Goal: Information Seeking & Learning: Learn about a topic

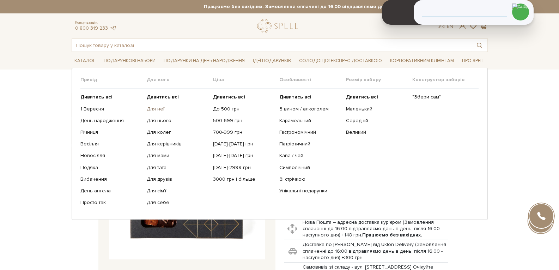
click at [155, 106] on link "Для неї" at bounding box center [177, 109] width 61 height 6
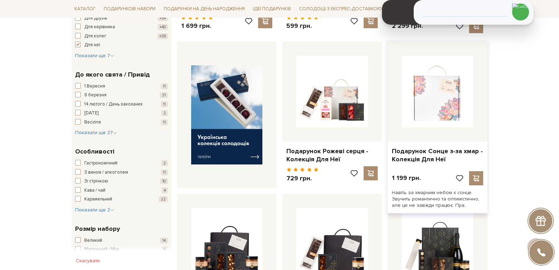
scroll to position [247, 0]
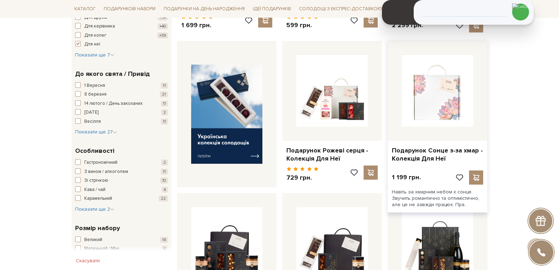
click at [422, 99] on img at bounding box center [437, 91] width 72 height 72
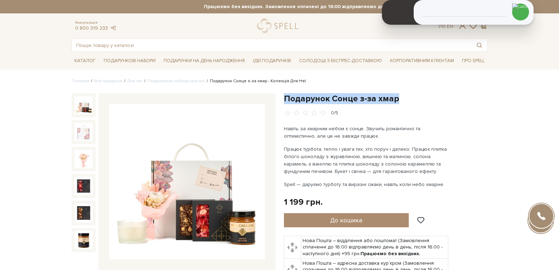
drag, startPoint x: 284, startPoint y: 98, endPoint x: 391, endPoint y: 100, distance: 106.1
click at [394, 99] on h1 "Подарунок Сонце з-за хмар" at bounding box center [386, 98] width 204 height 11
copy h1 "Подарунок Сонце з-за хмар"
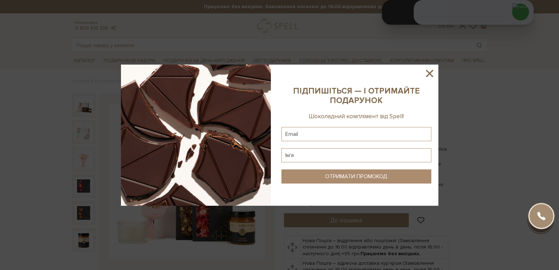
click at [427, 76] on icon at bounding box center [429, 73] width 7 height 7
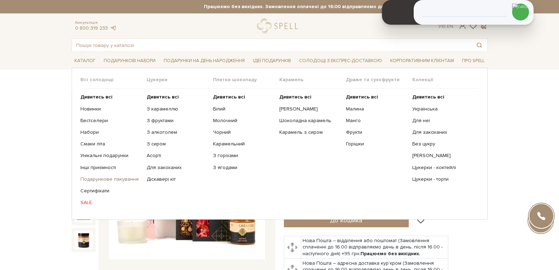
click at [102, 180] on link "Подарункове пакування" at bounding box center [110, 179] width 61 height 6
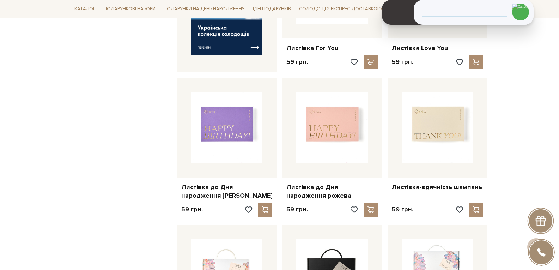
scroll to position [388, 0]
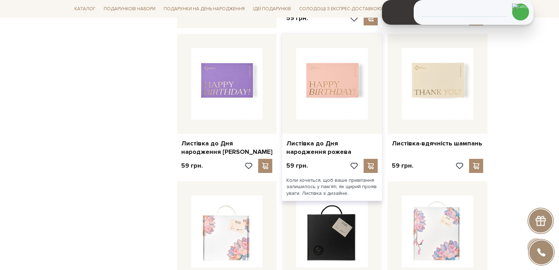
click at [310, 100] on img at bounding box center [332, 84] width 72 height 72
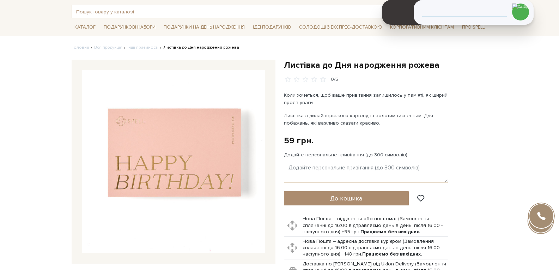
scroll to position [35, 0]
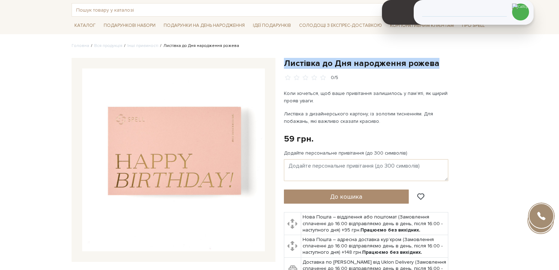
drag, startPoint x: 441, startPoint y: 63, endPoint x: 284, endPoint y: 64, distance: 156.5
click at [284, 64] on h1 "Листівка до Дня народження рожева" at bounding box center [386, 63] width 204 height 11
copy h1 "Листівка до Дня народження рожева"
